Goal: Task Accomplishment & Management: Manage account settings

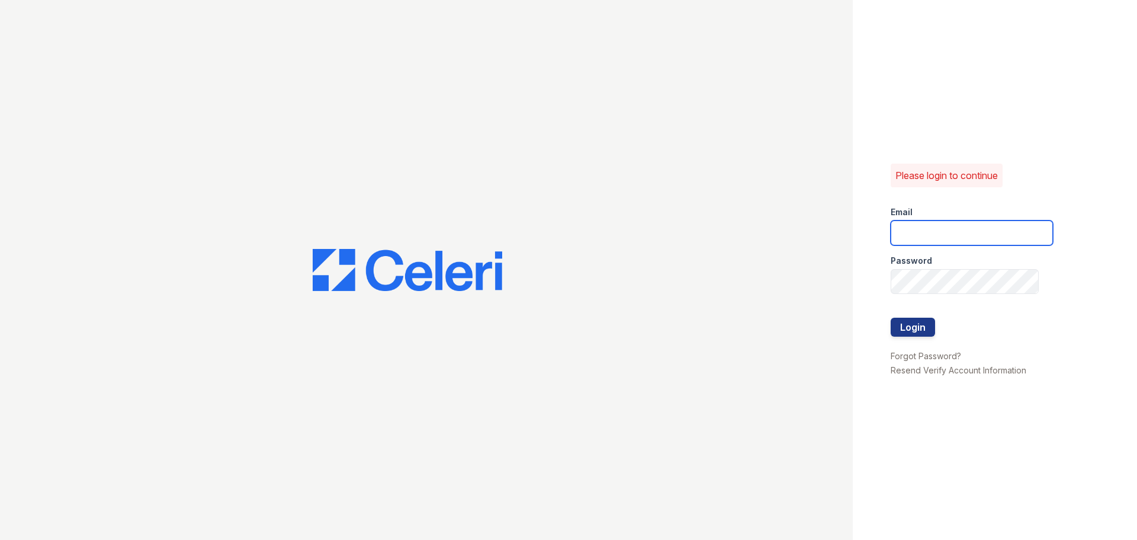
click at [949, 227] on input "email" at bounding box center [972, 232] width 162 height 25
type input "33ninety.leasing1@ghancooper.com"
drag, startPoint x: 1005, startPoint y: 422, endPoint x: 992, endPoint y: 397, distance: 28.1
click at [1005, 422] on div "Please login to continue Email 33ninety.leasing1@ghancooper.com Password Login …" at bounding box center [995, 270] width 284 height 540
click at [925, 335] on button "Login" at bounding box center [913, 327] width 44 height 19
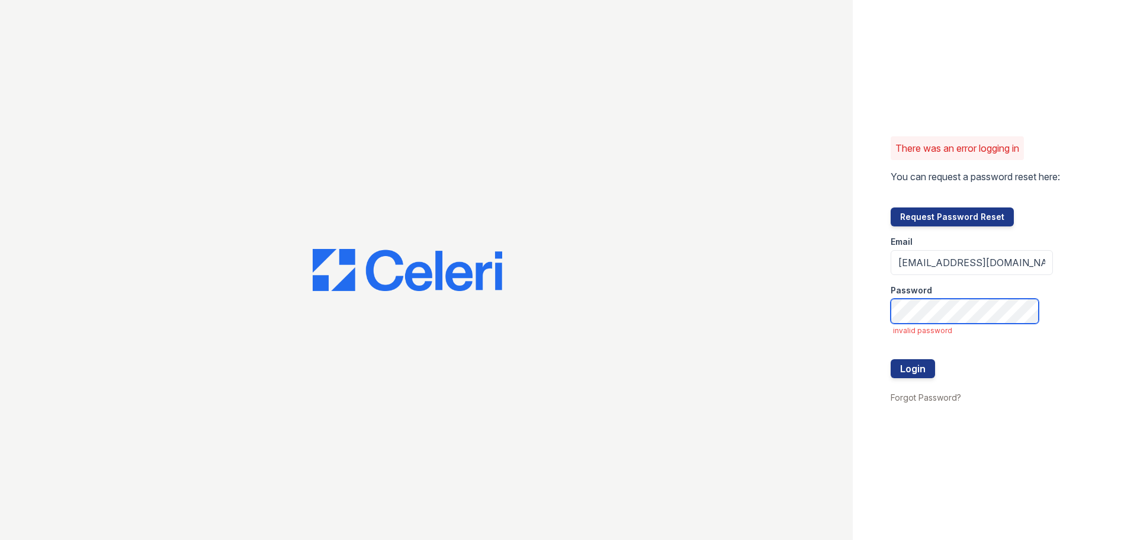
click at [891, 359] on button "Login" at bounding box center [913, 368] width 44 height 19
click at [916, 376] on button "Login" at bounding box center [913, 368] width 44 height 19
